Goal: Task Accomplishment & Management: Use online tool/utility

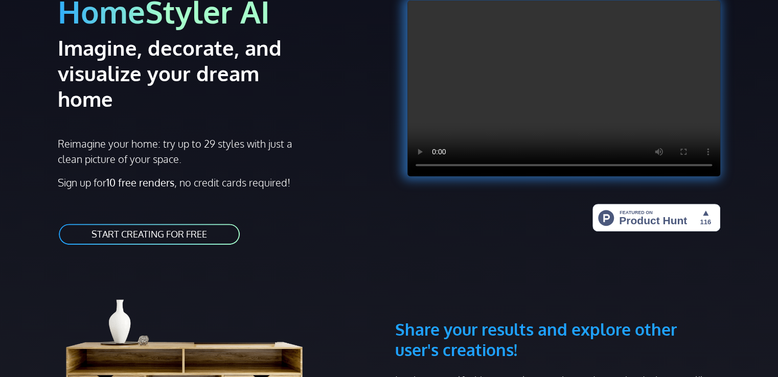
scroll to position [102, 0]
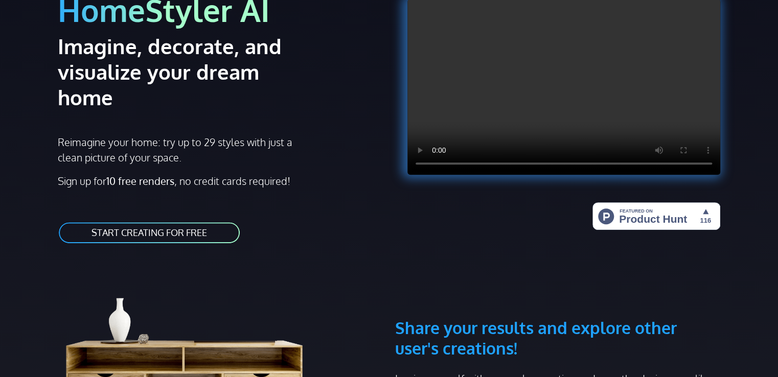
click at [199, 221] on link "START CREATING FOR FREE" at bounding box center [149, 232] width 183 height 23
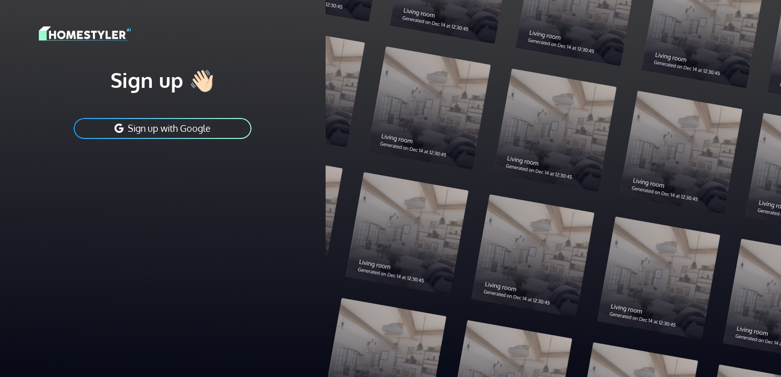
click at [199, 208] on div "Sign up 👋🏻 Sign up with Google" at bounding box center [163, 188] width 326 height 377
click at [218, 135] on button "Sign up with Google" at bounding box center [163, 128] width 180 height 23
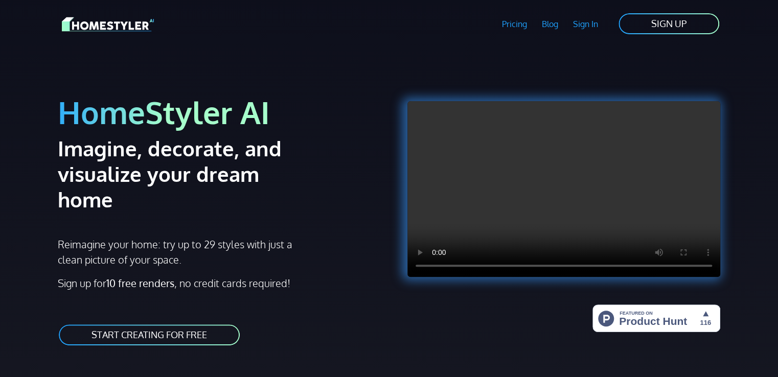
click at [153, 321] on div "HomeStyler AI Imagine, decorate, and visualize your dream home Reimagine your h…" at bounding box center [220, 209] width 337 height 299
click at [148, 324] on link "START CREATING FOR FREE" at bounding box center [149, 335] width 183 height 23
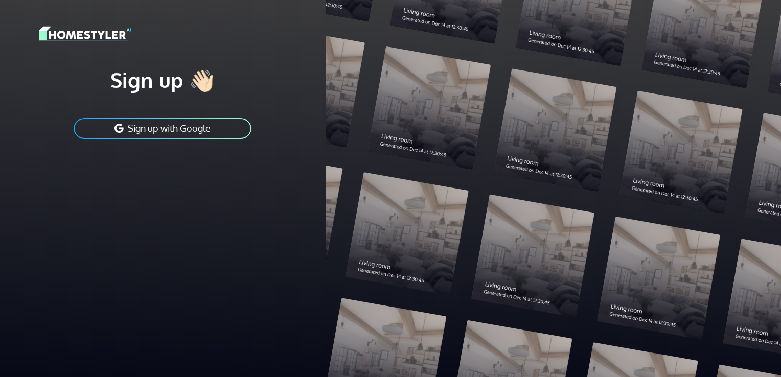
click at [196, 140] on div "Sign up 👋🏻 Sign up with Google" at bounding box center [162, 98] width 313 height 197
click at [190, 124] on button "Sign up with Google" at bounding box center [163, 128] width 180 height 23
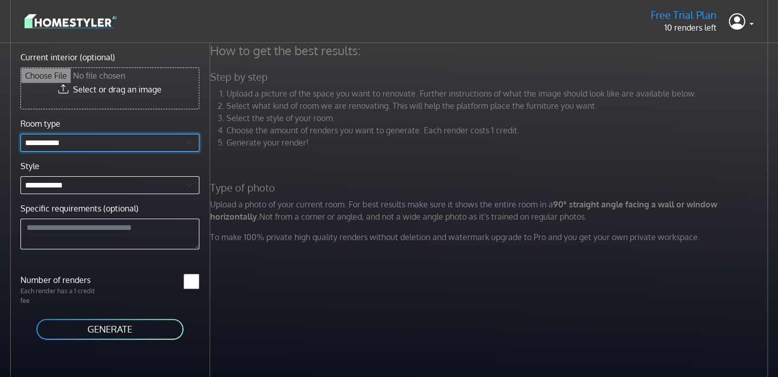
click at [111, 146] on select "**********" at bounding box center [109, 143] width 179 height 18
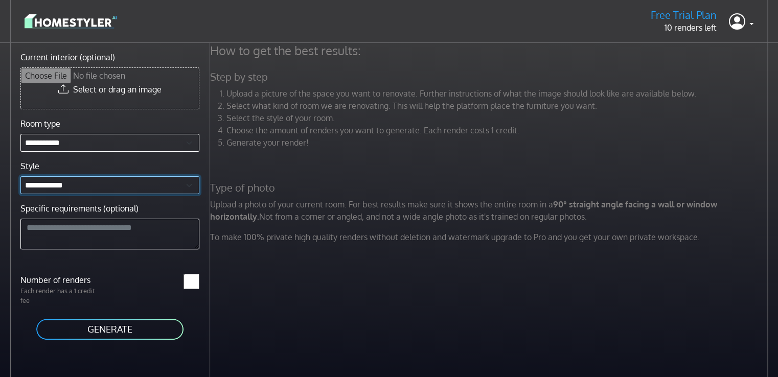
click at [123, 183] on select "**********" at bounding box center [109, 185] width 179 height 18
click at [334, 279] on div "How to get the best results: Step by step Upload a picture of the space you wan…" at bounding box center [494, 231] width 568 height 377
click at [119, 338] on button "GENERATE" at bounding box center [109, 329] width 149 height 23
